Goal: Navigation & Orientation: Find specific page/section

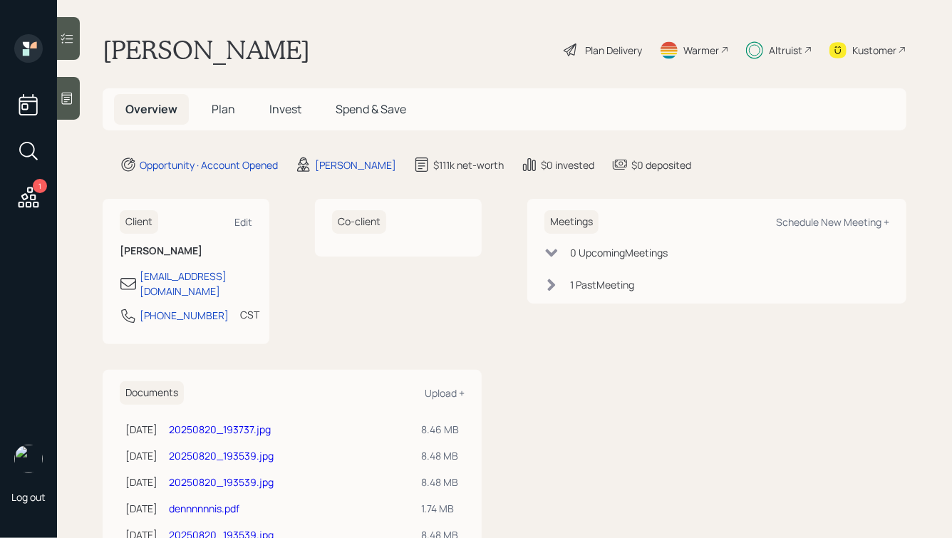
click at [801, 56] on div "Altruist" at bounding box center [786, 50] width 34 height 15
click at [217, 115] on span "Plan" at bounding box center [224, 109] width 24 height 16
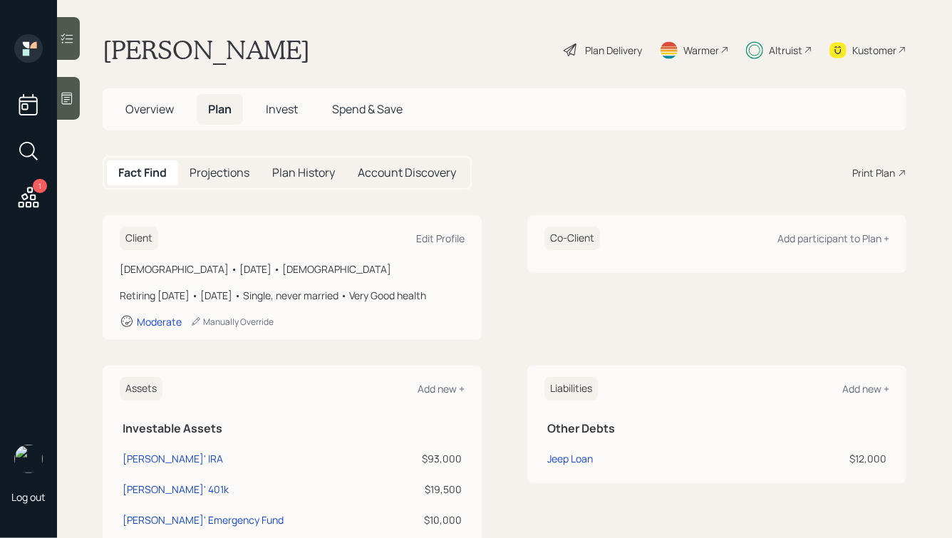
click at [148, 107] on span "Overview" at bounding box center [149, 109] width 48 height 16
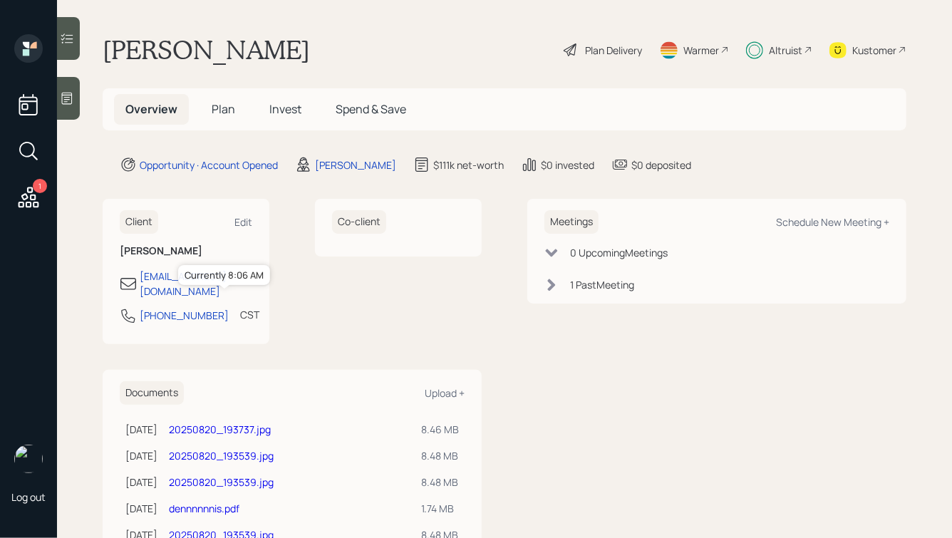
scroll to position [118, 0]
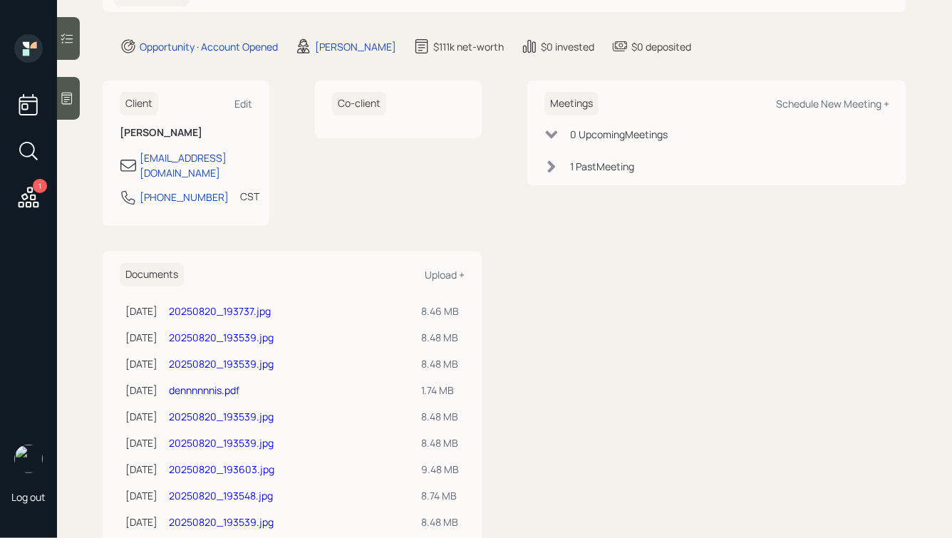
click at [244, 304] on link "20250820_193737.jpg" at bounding box center [220, 311] width 102 height 14
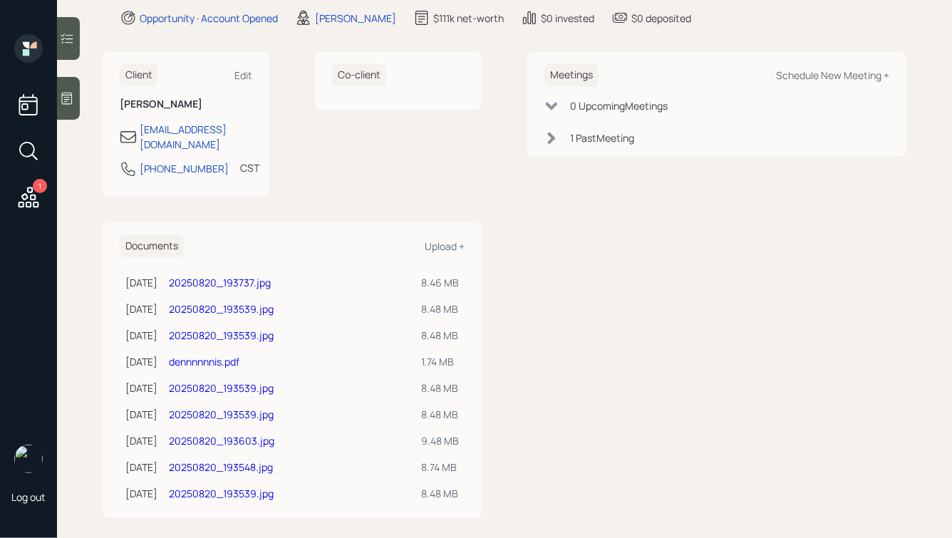
scroll to position [146, 0]
click at [267, 303] on link "20250820_193539.jpg" at bounding box center [221, 310] width 105 height 14
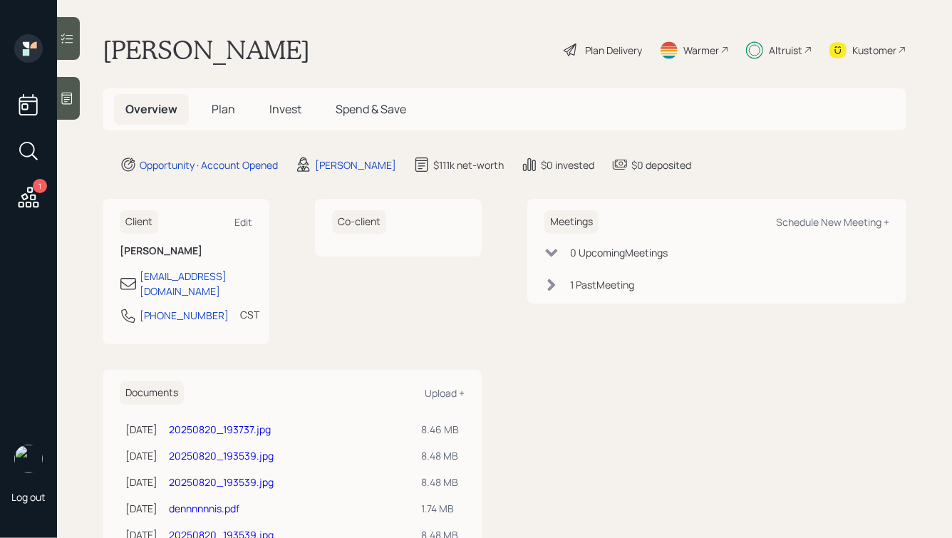
scroll to position [98, 0]
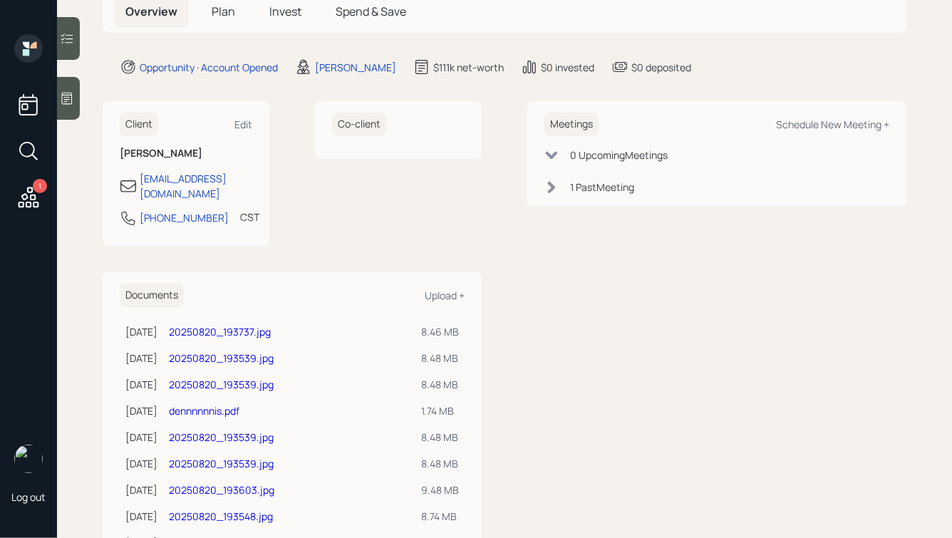
click at [220, 9] on span "Plan" at bounding box center [224, 12] width 24 height 16
